Goal: Information Seeking & Learning: Learn about a topic

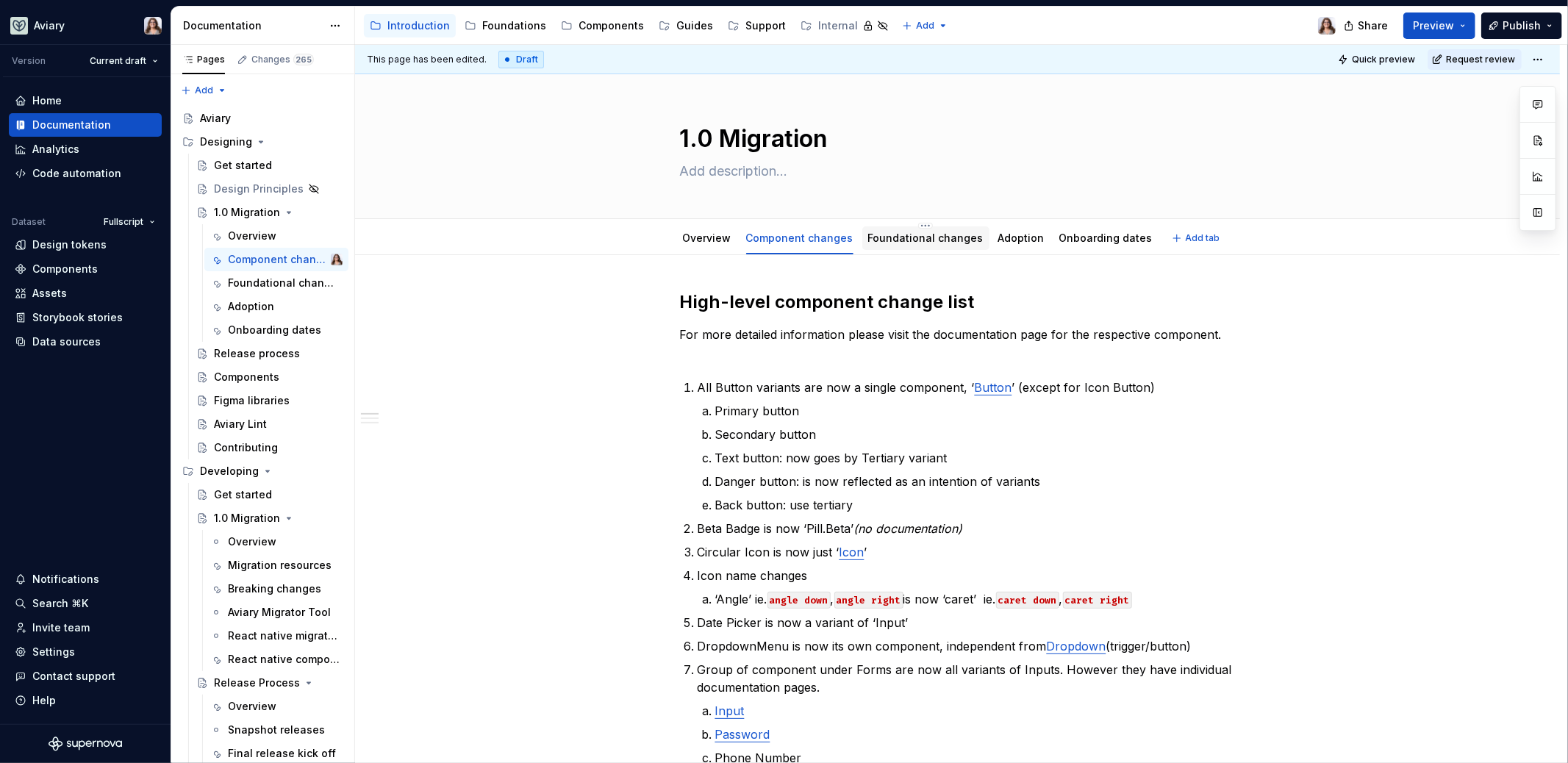
click at [907, 233] on link "Foundational changes" at bounding box center [926, 238] width 115 height 13
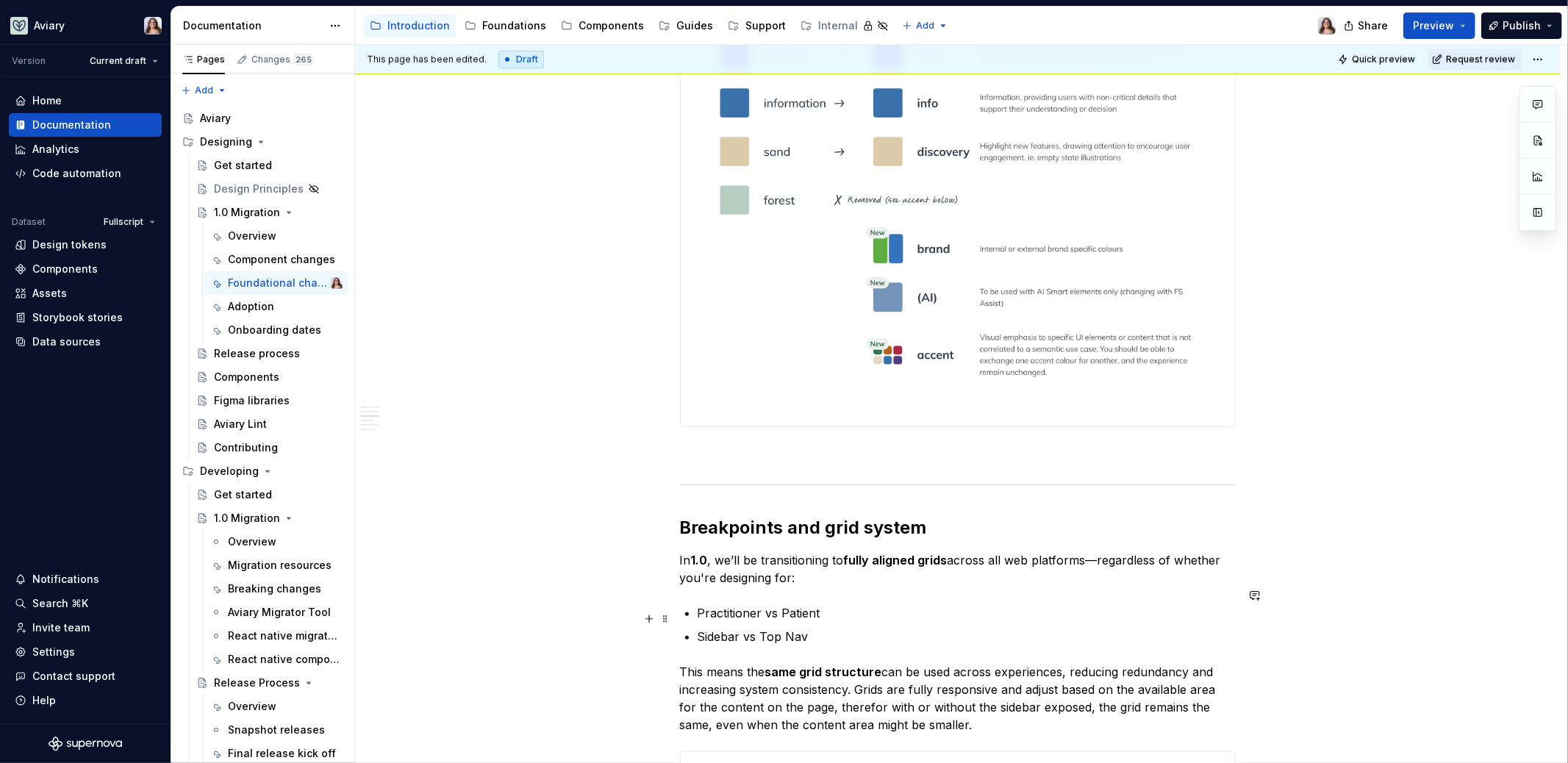
scroll to position [1132, 0]
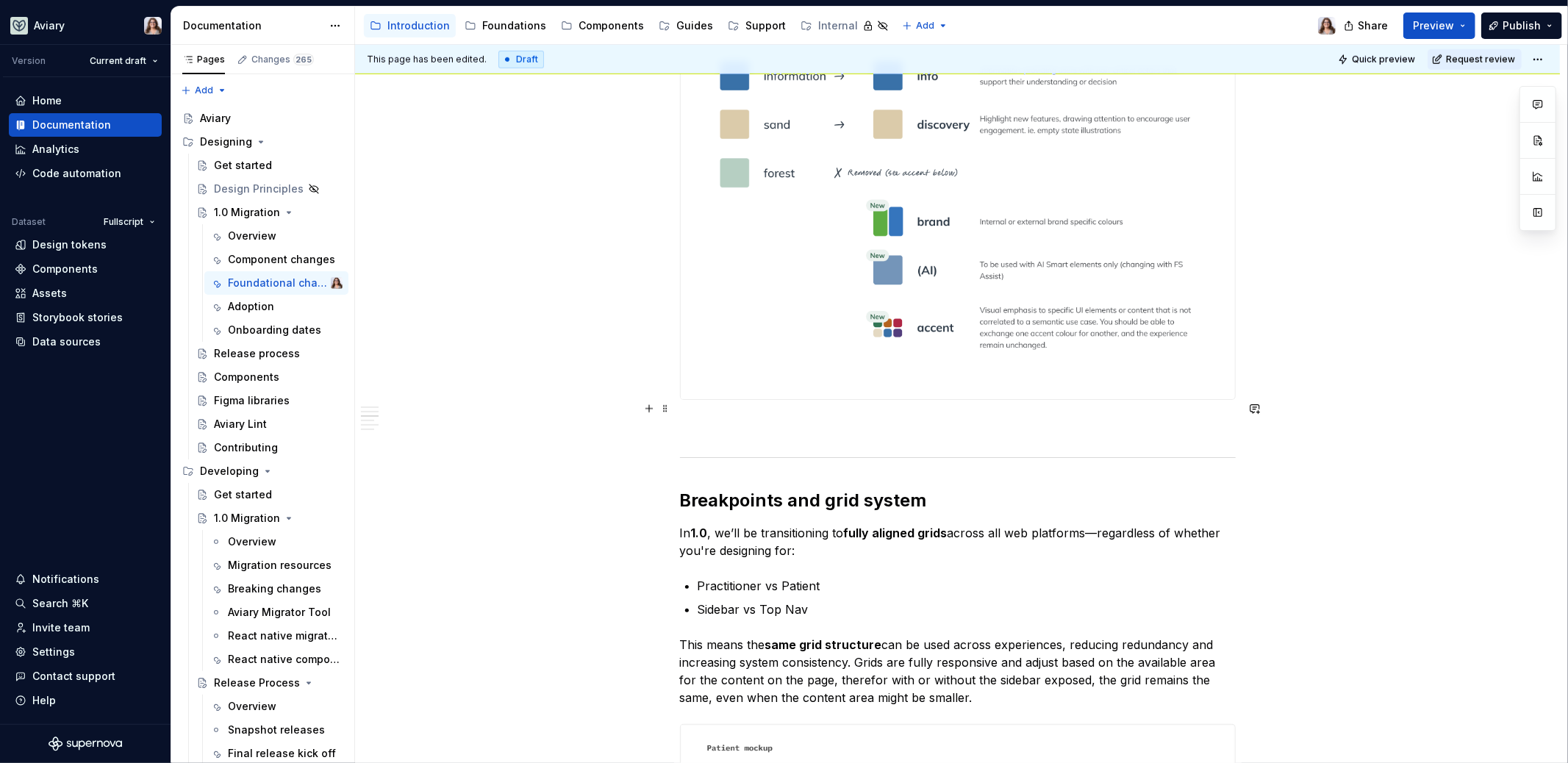
click at [756, 418] on p at bounding box center [957, 427] width 556 height 18
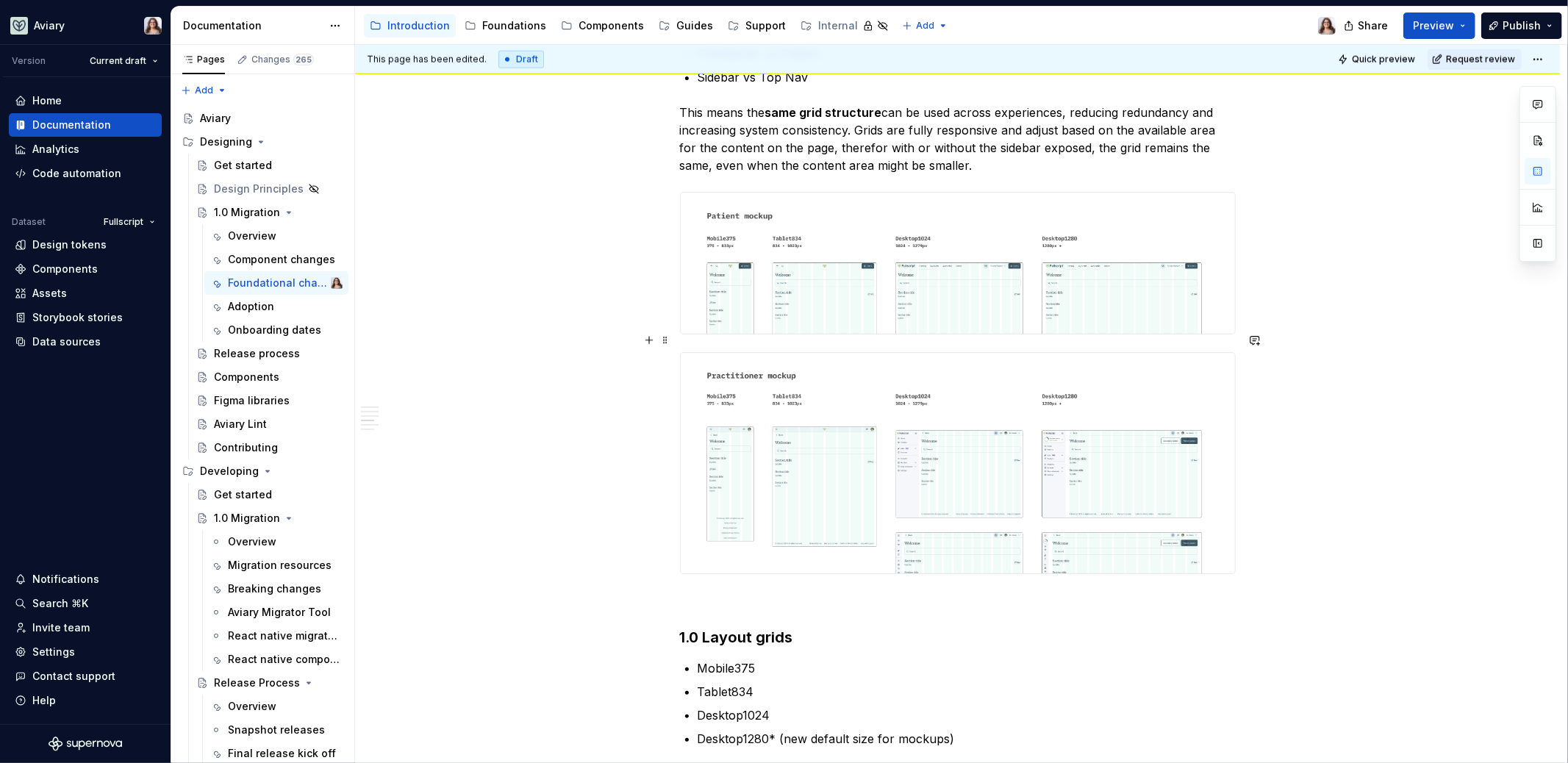
scroll to position [1820, 0]
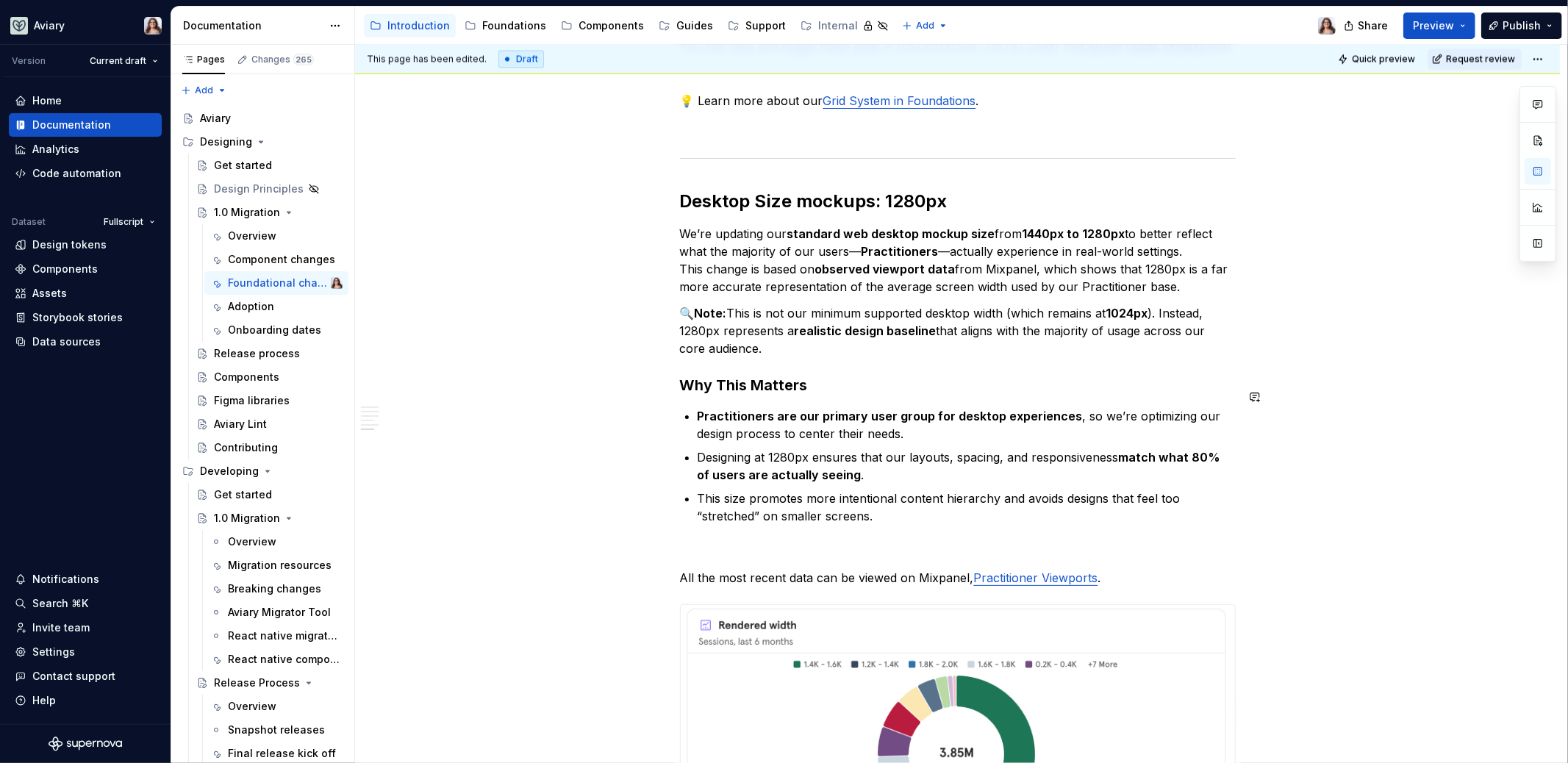
scroll to position [2701, 0]
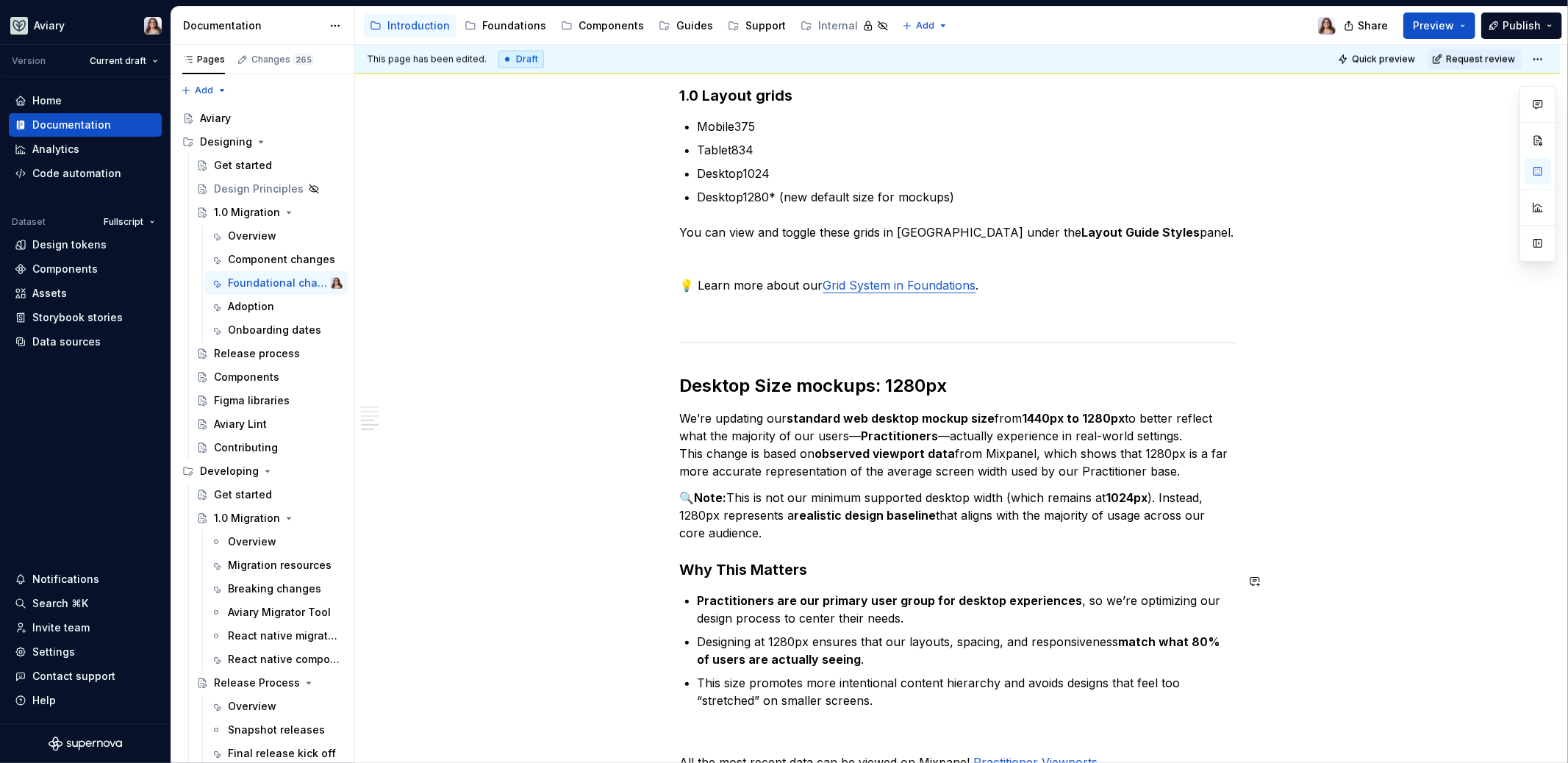
scroll to position [2209, 0]
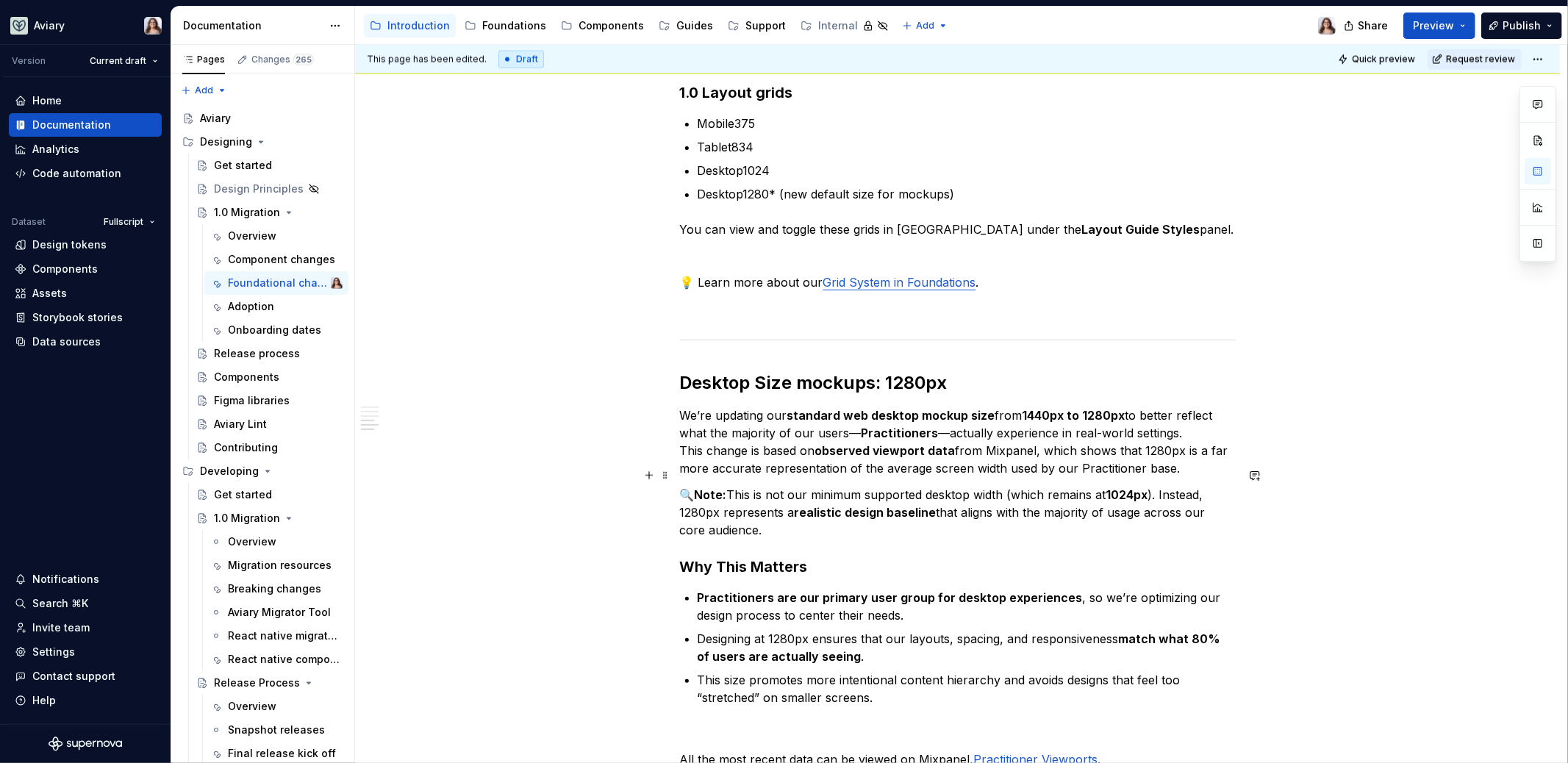
click at [755, 518] on p "🔍 Note: This is not our minimum supported desktop width (which remains at 1024p…" at bounding box center [957, 512] width 556 height 53
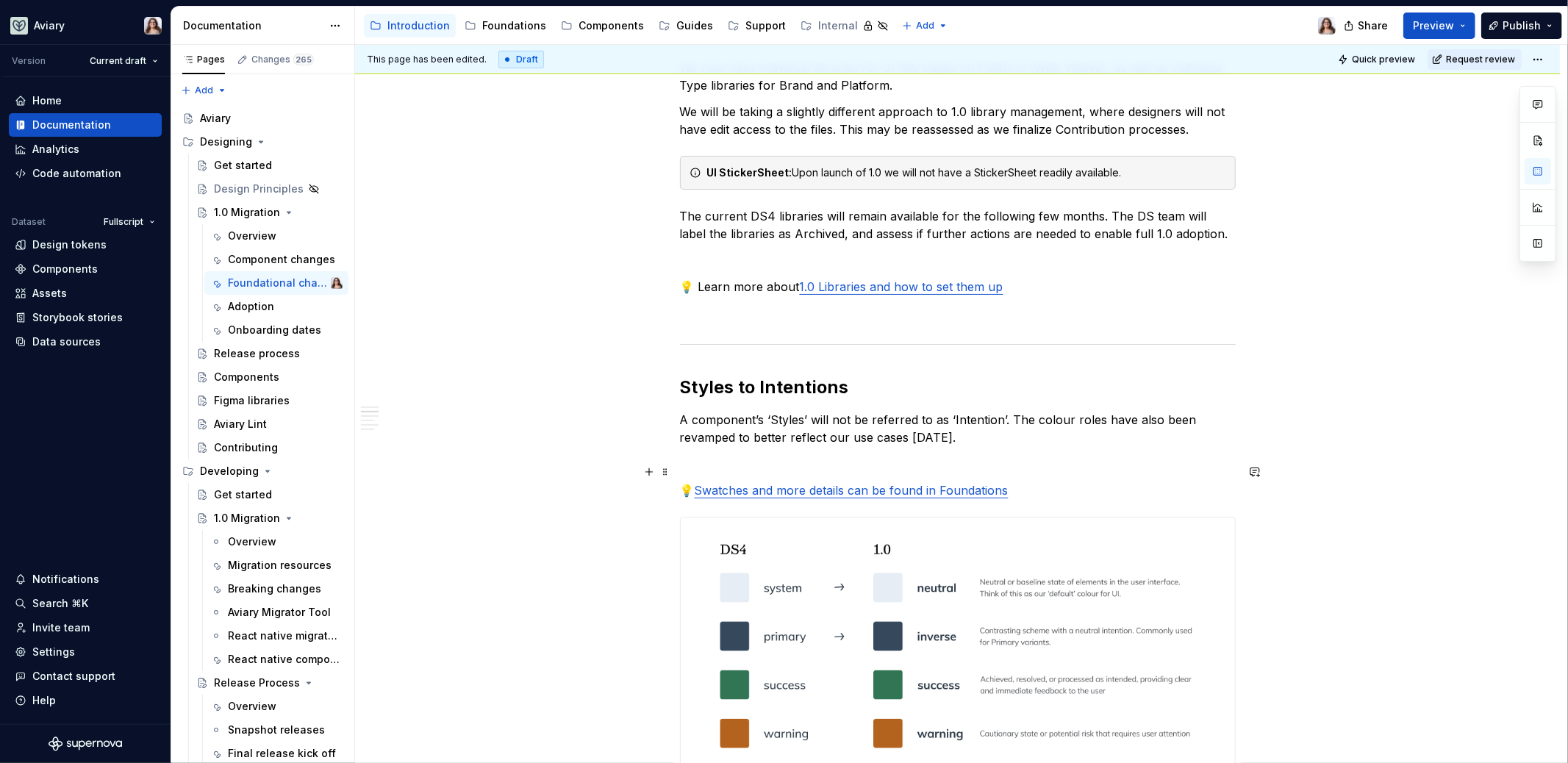
scroll to position [382, 0]
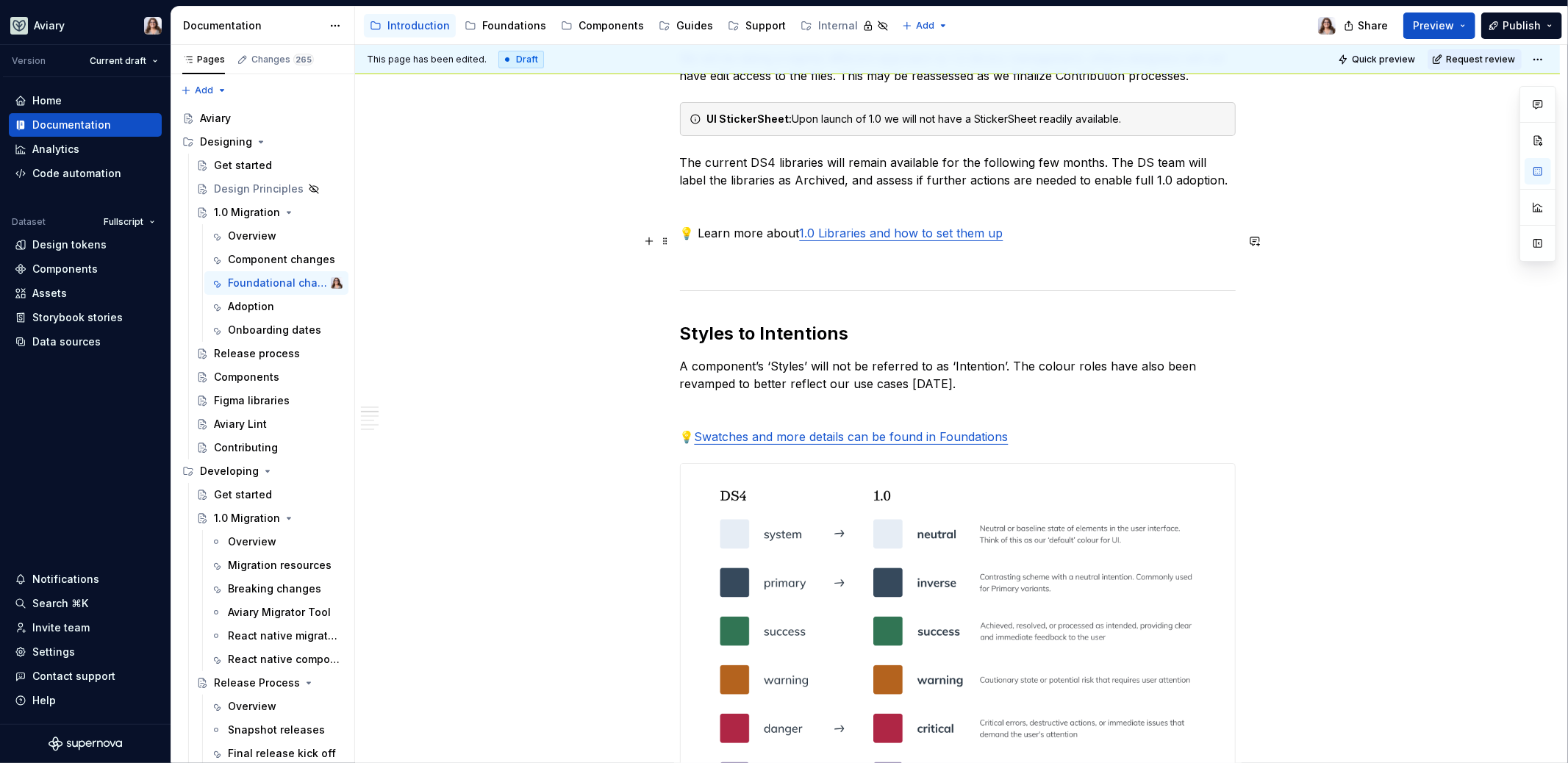
click at [737, 250] on p at bounding box center [957, 259] width 556 height 18
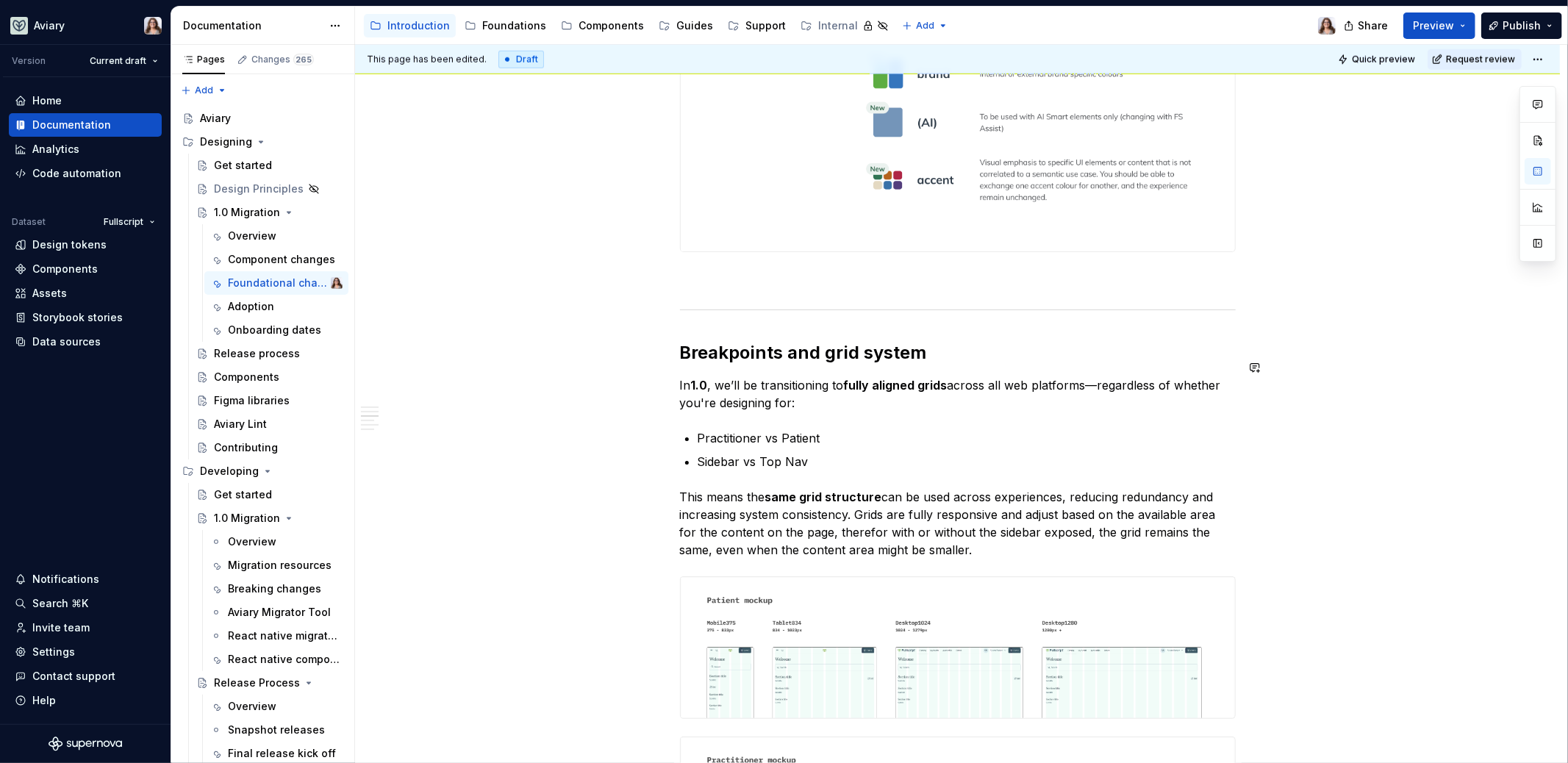
scroll to position [1297, 0]
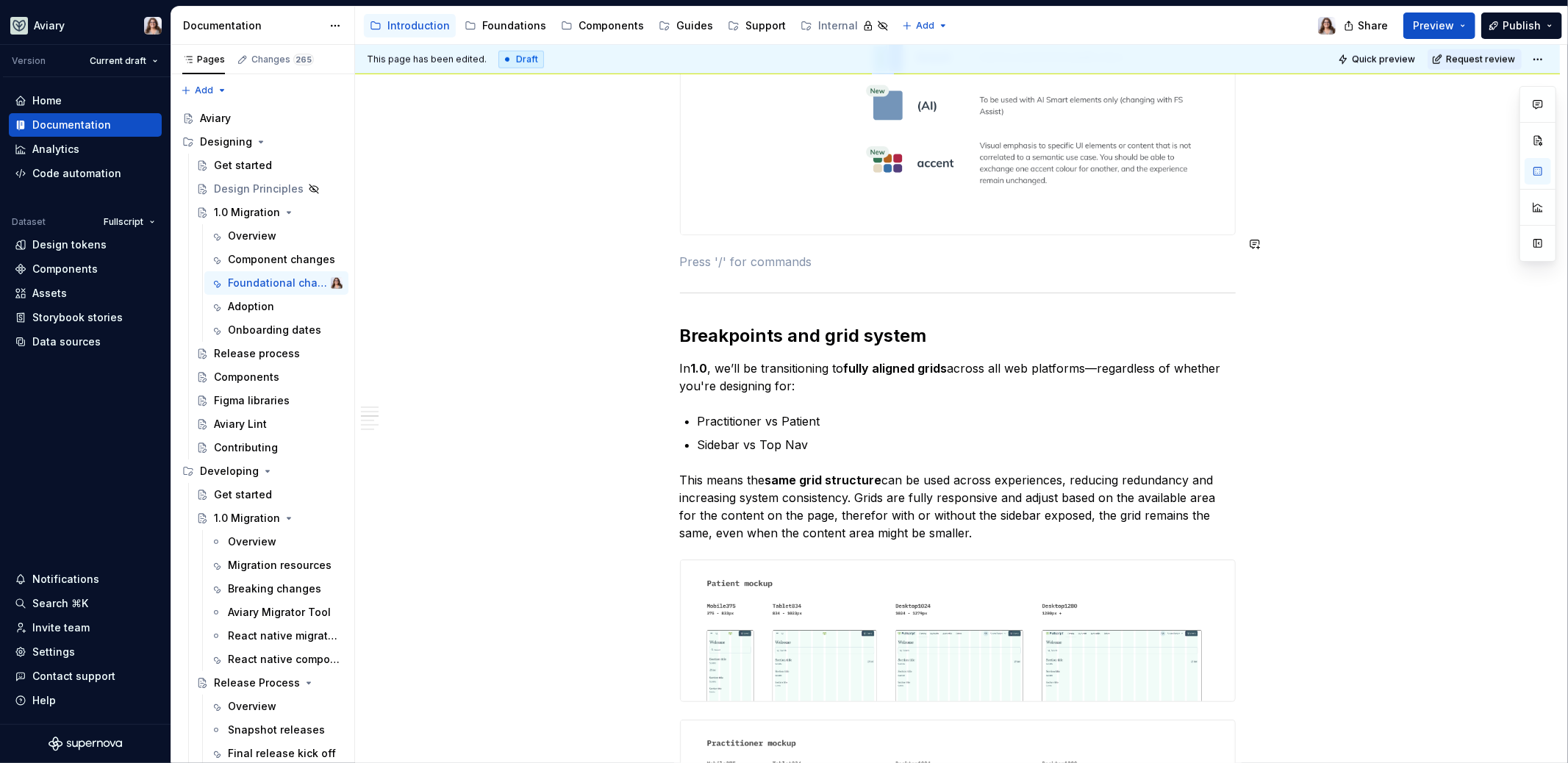
click at [730, 228] on div "Libraries Many libraries from DS4 have been consolidated, for example: Visual A…" at bounding box center [957, 486] width 556 height 2984
type textarea "*"
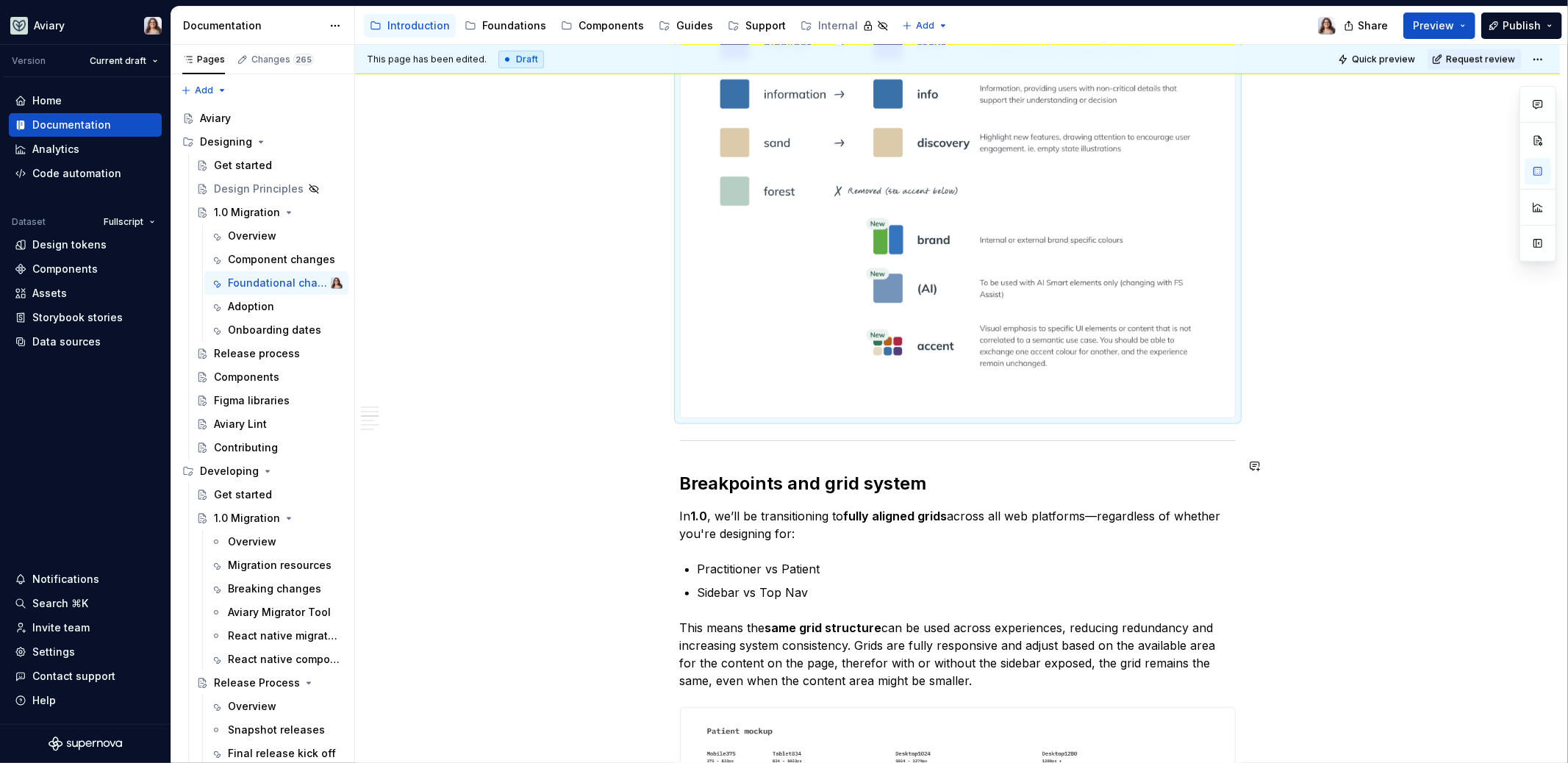
scroll to position [1149, 0]
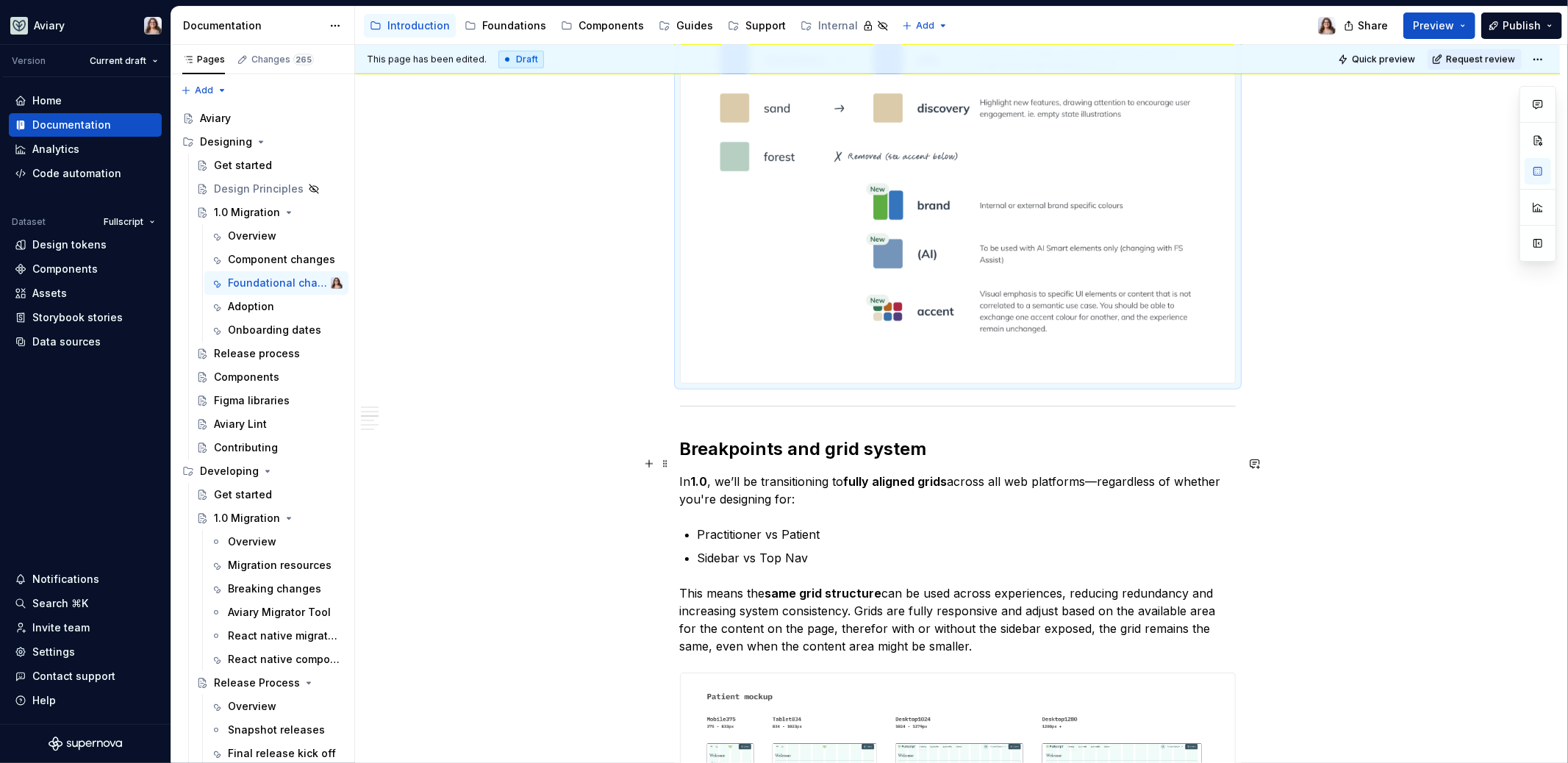
click at [824, 475] on p "In 1.0 , we’ll be transitioning to fully aligned grids across all web platforms…" at bounding box center [957, 490] width 556 height 35
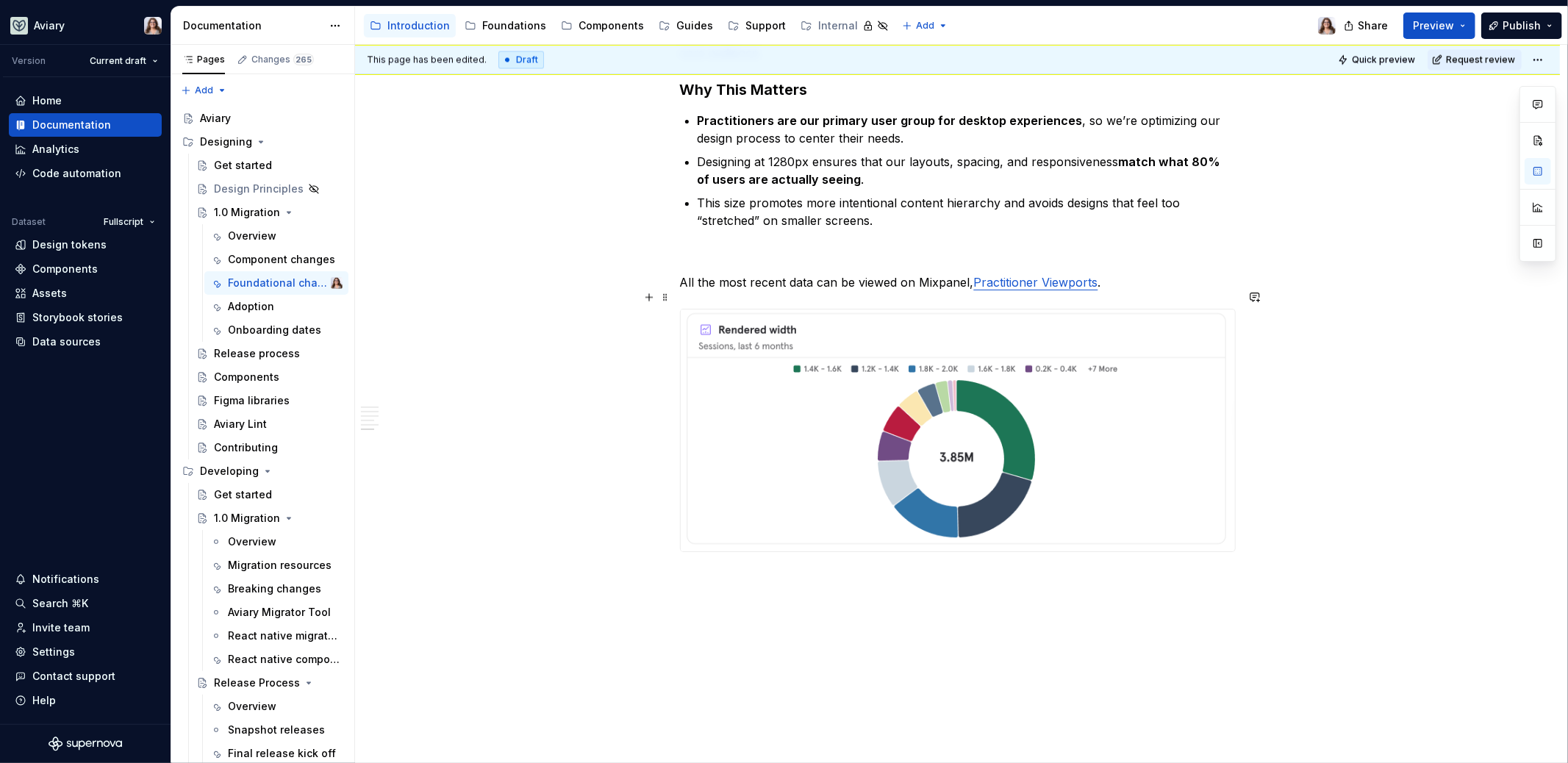
scroll to position [2685, 0]
